Goal: Download file/media

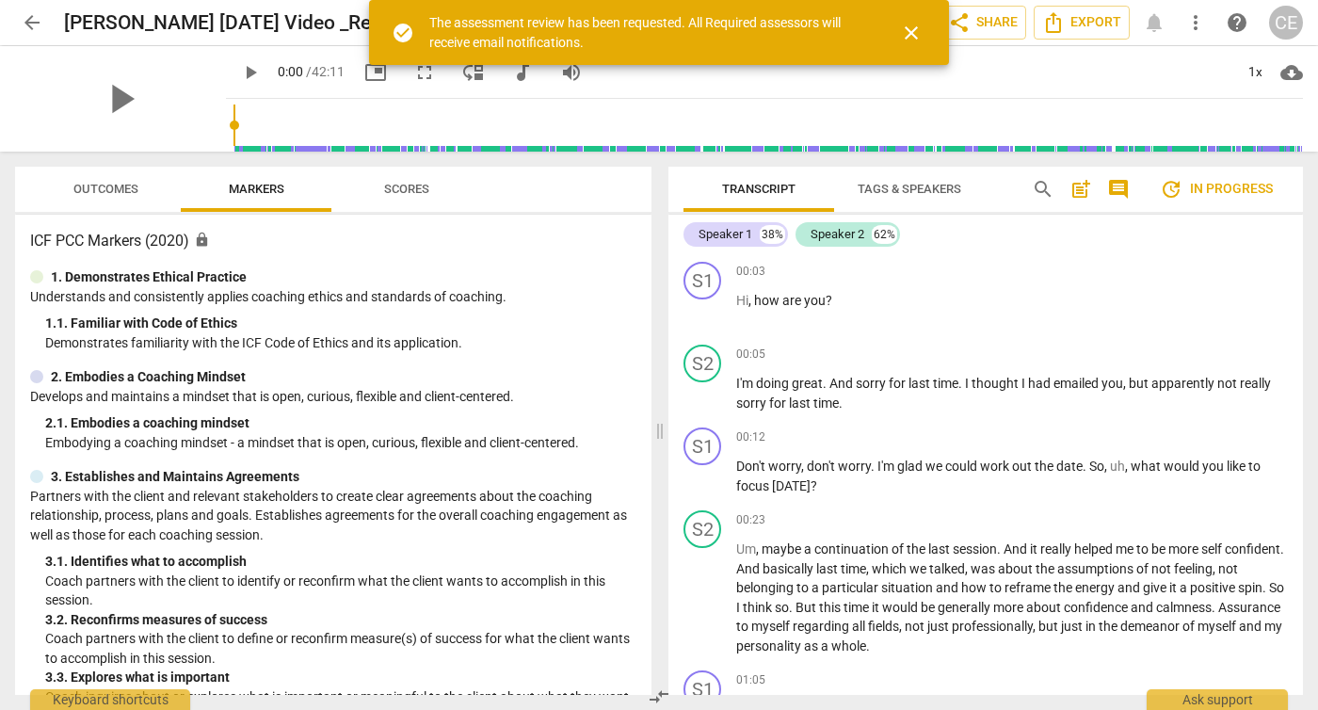
click at [30, 23] on span "arrow_back" at bounding box center [32, 22] width 23 height 23
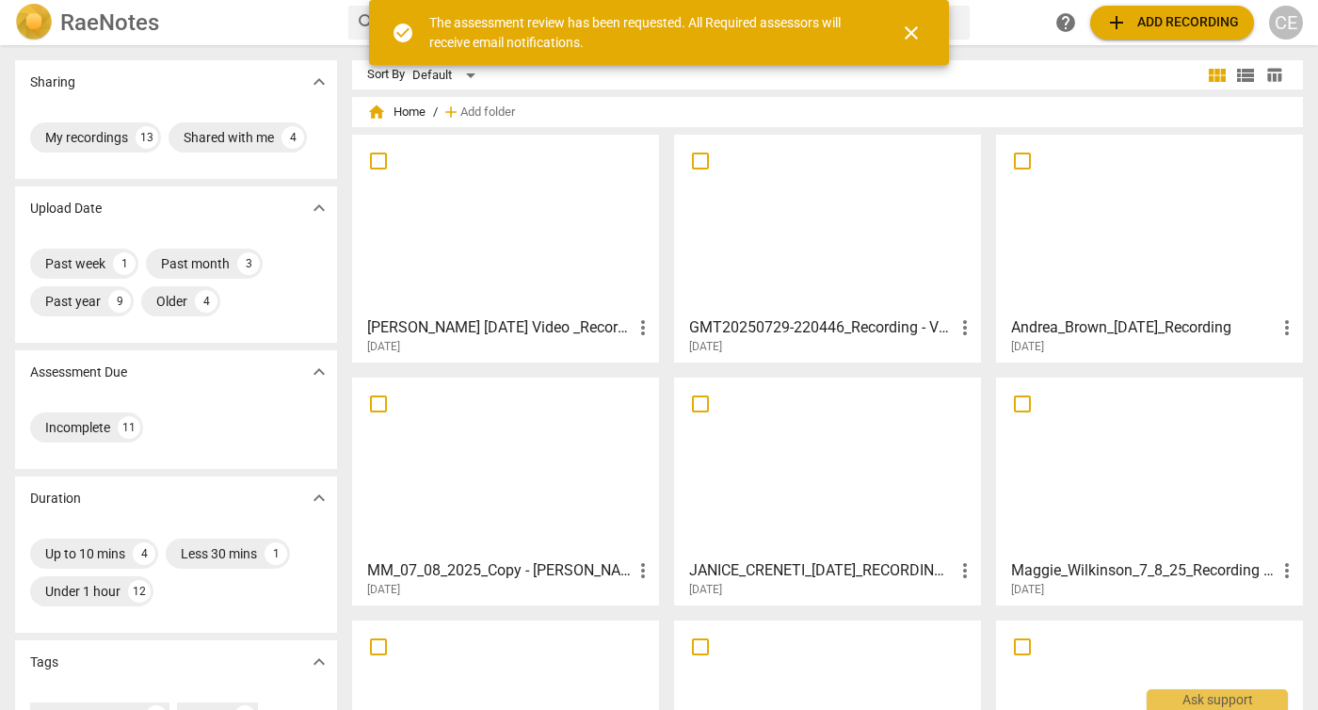
click at [918, 31] on span "close" at bounding box center [911, 33] width 23 height 23
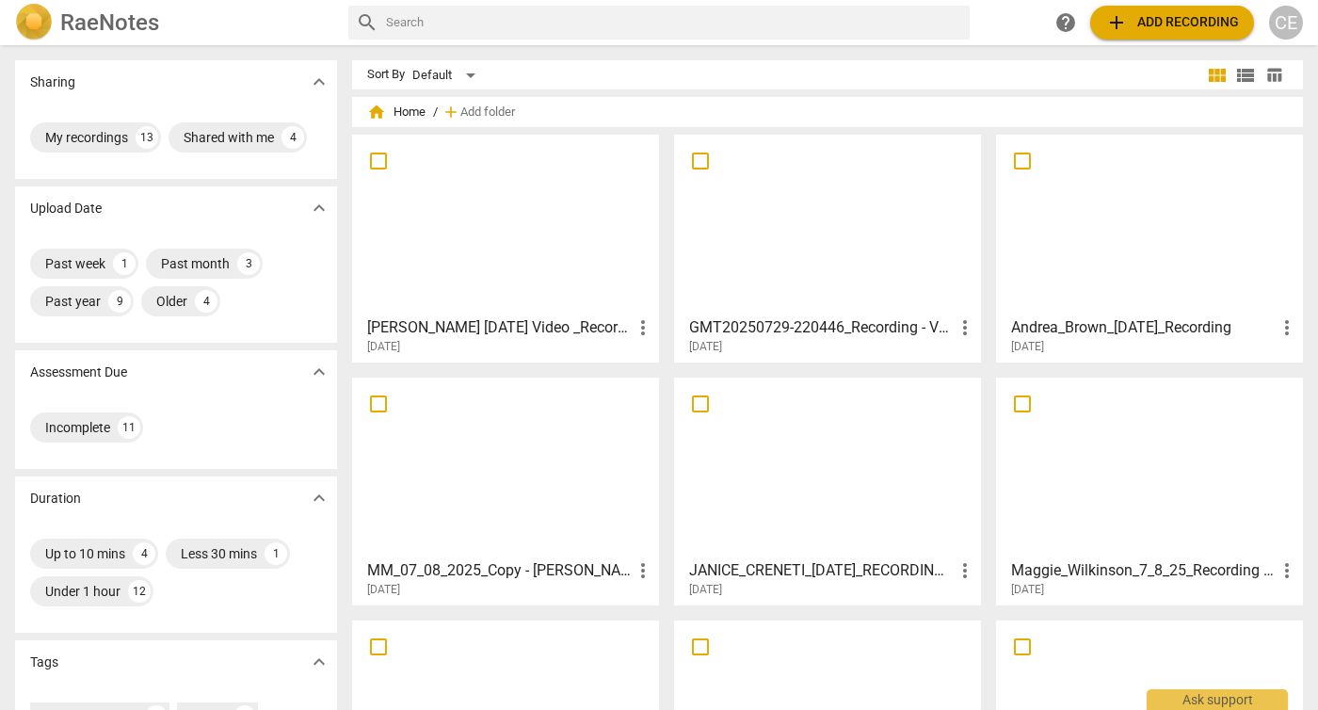
click at [551, 216] on div at bounding box center [506, 224] width 294 height 167
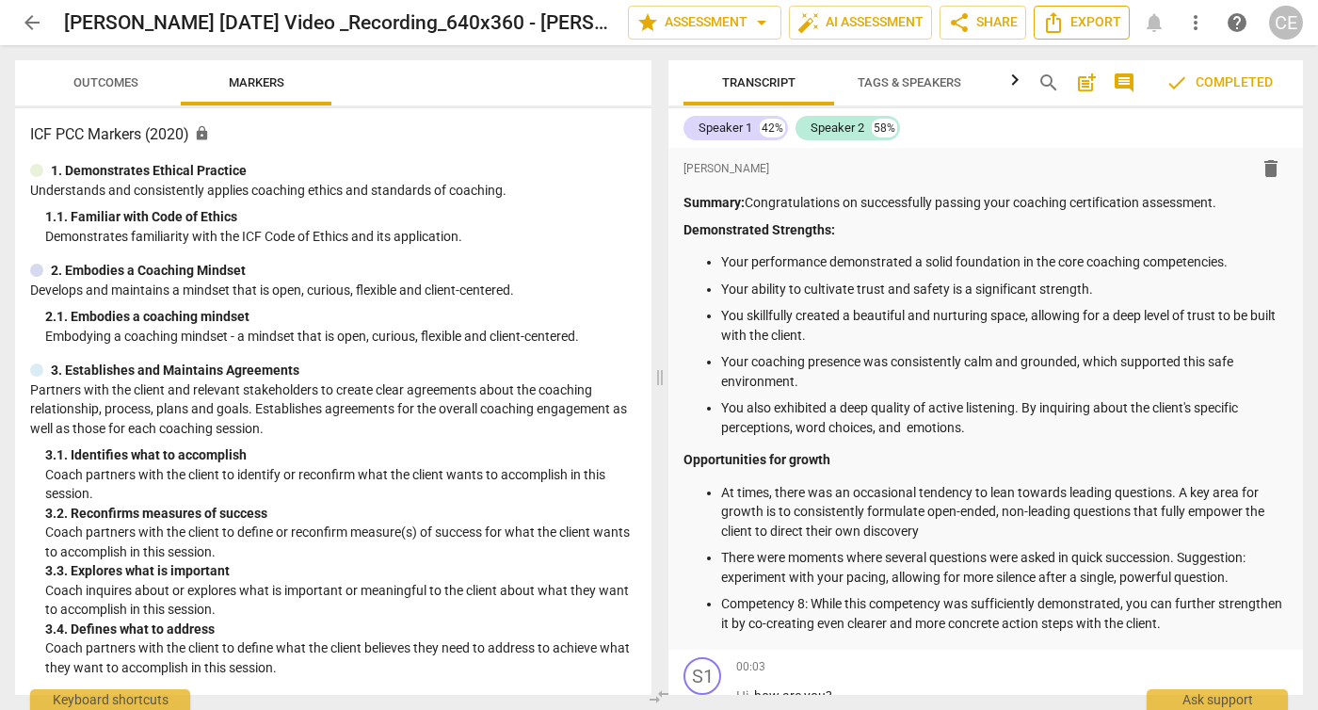
click at [1086, 20] on span "Export" at bounding box center [1081, 22] width 79 height 23
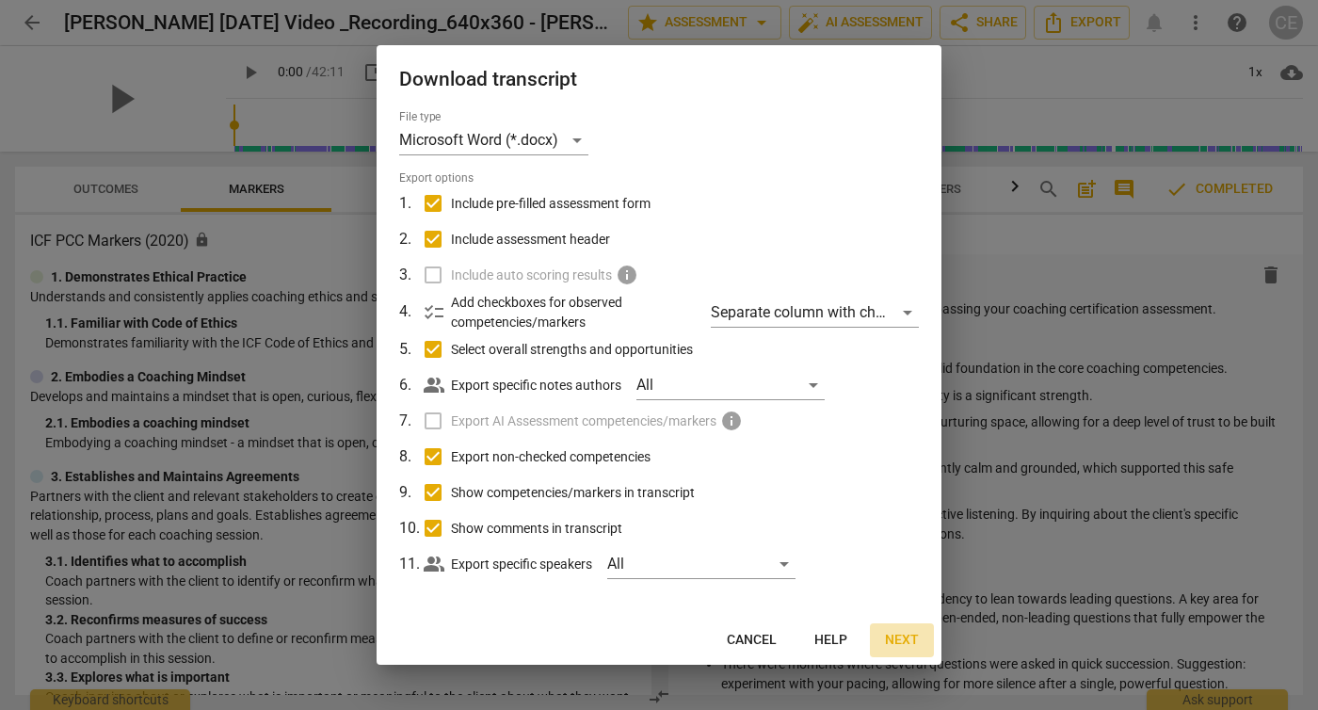
click at [910, 640] on span "Next" at bounding box center [902, 640] width 34 height 19
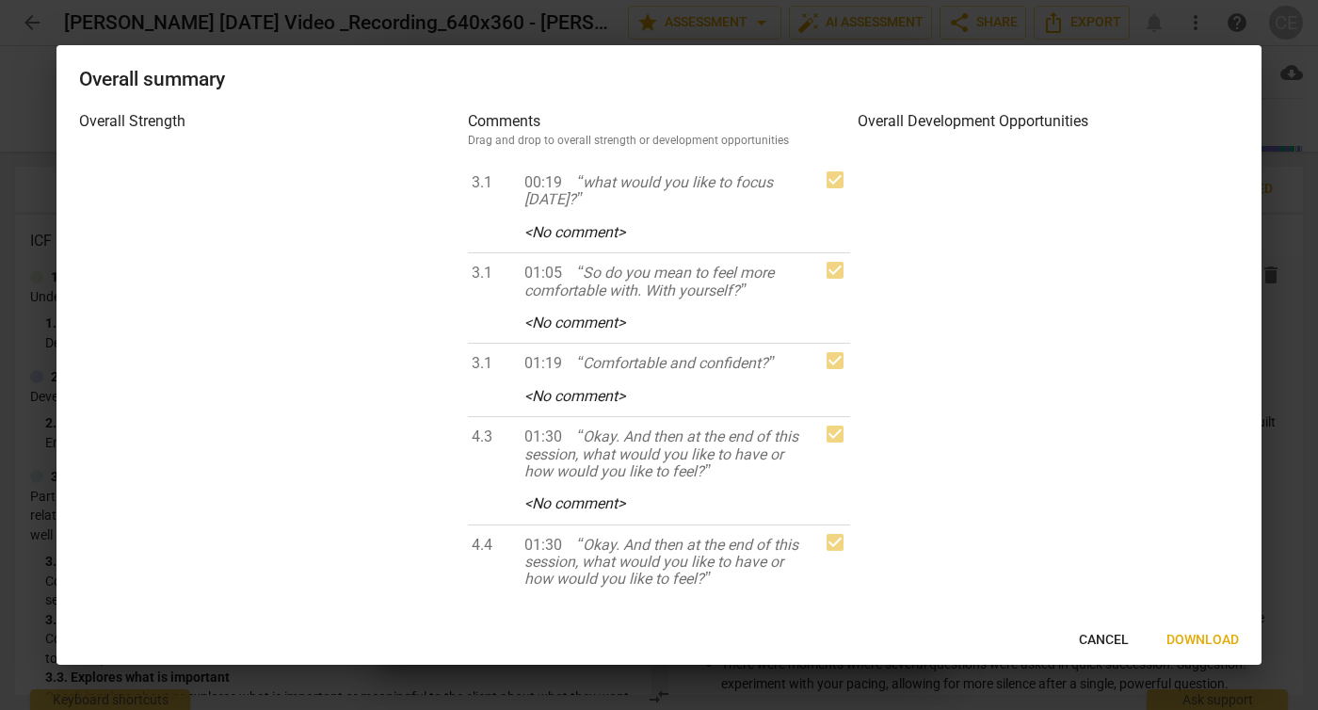
click at [1214, 643] on span "Download" at bounding box center [1202, 640] width 72 height 19
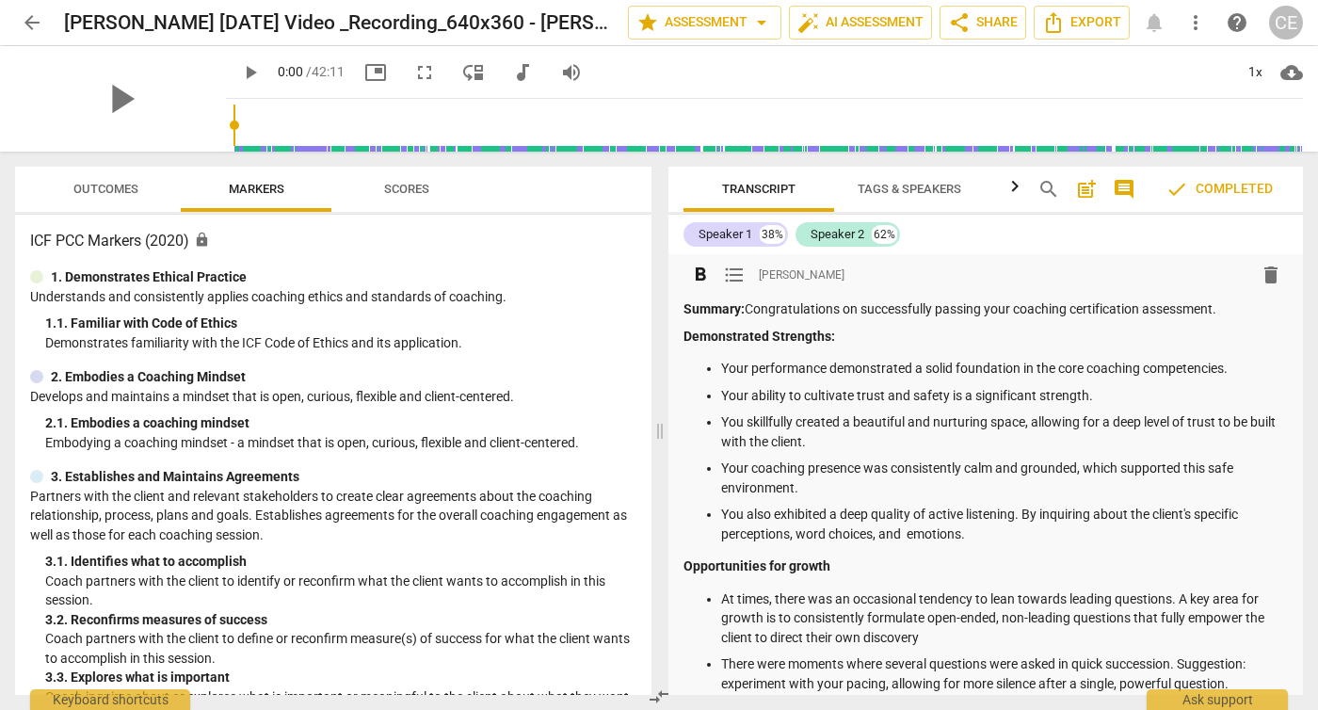
click at [1118, 500] on ul "Your performance demonstrated a solid foundation in the core coaching competenc…" at bounding box center [985, 451] width 604 height 184
click at [29, 21] on span "arrow_back" at bounding box center [32, 22] width 23 height 23
